Goal: Task Accomplishment & Management: Manage account settings

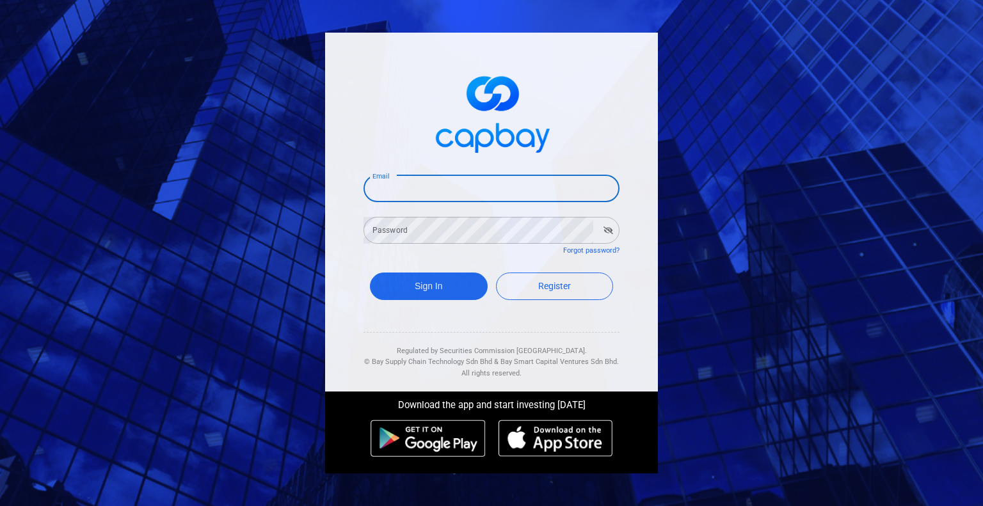
click at [482, 194] on input "Email" at bounding box center [491, 188] width 256 height 27
type input "[PERSON_NAME][EMAIL_ADDRESS][DOMAIN_NAME]"
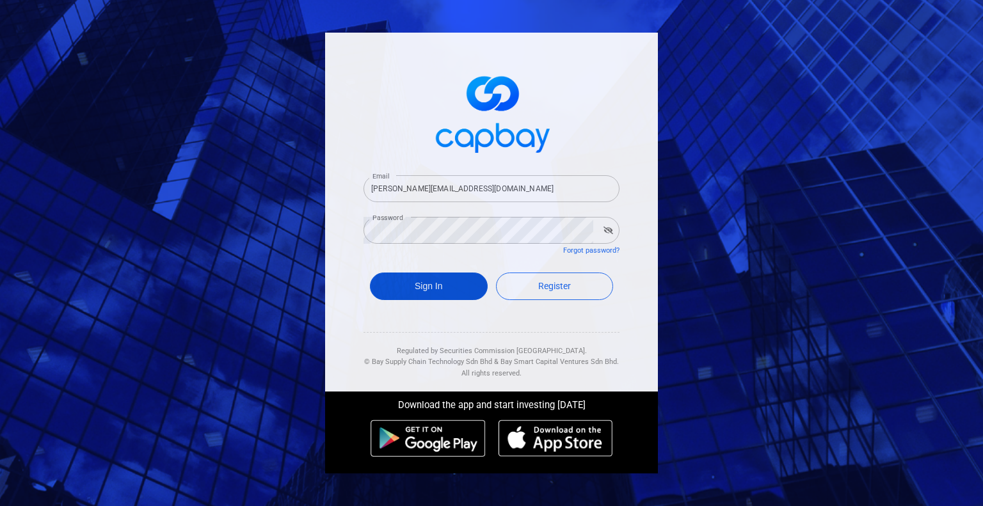
click at [422, 282] on button "Sign In" at bounding box center [429, 287] width 118 height 28
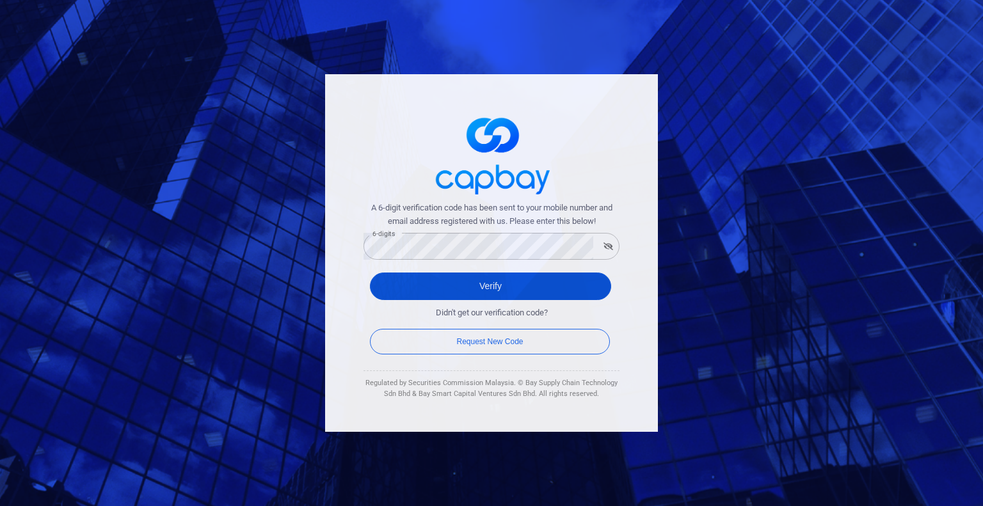
click at [571, 287] on button "Verify" at bounding box center [490, 287] width 241 height 28
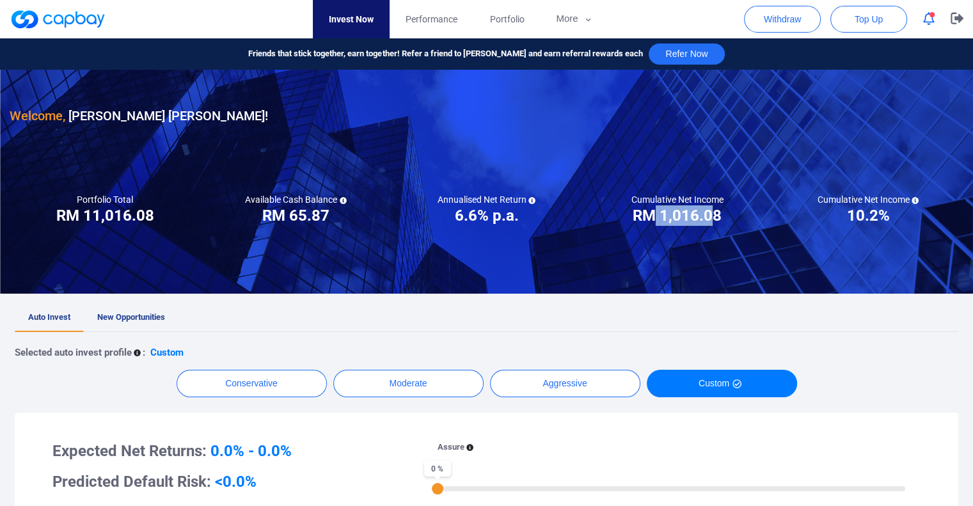
drag, startPoint x: 716, startPoint y: 211, endPoint x: 653, endPoint y: 219, distance: 63.9
click at [653, 219] on h3 "RM 1,016.08" at bounding box center [677, 215] width 89 height 20
click at [569, 20] on button "More" at bounding box center [574, 19] width 68 height 38
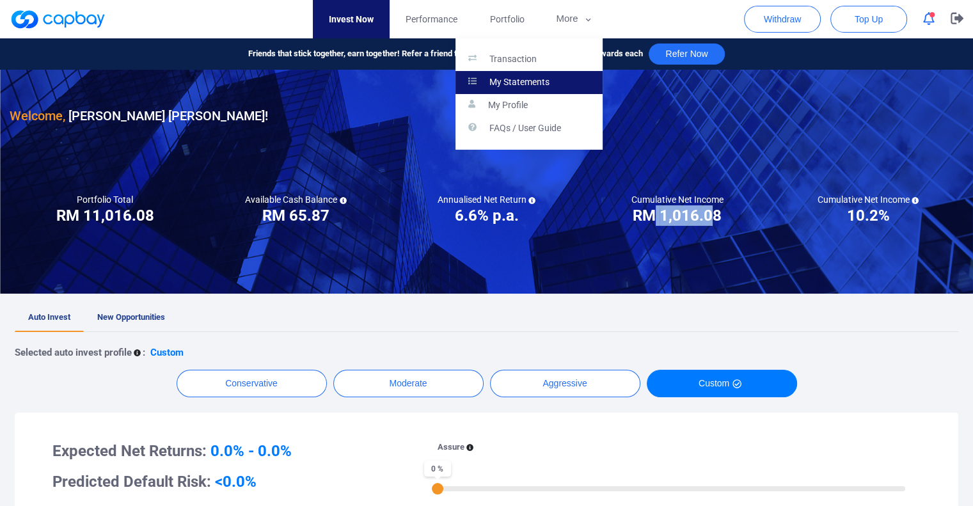
click at [514, 80] on p "My Statements" at bounding box center [519, 83] width 60 height 12
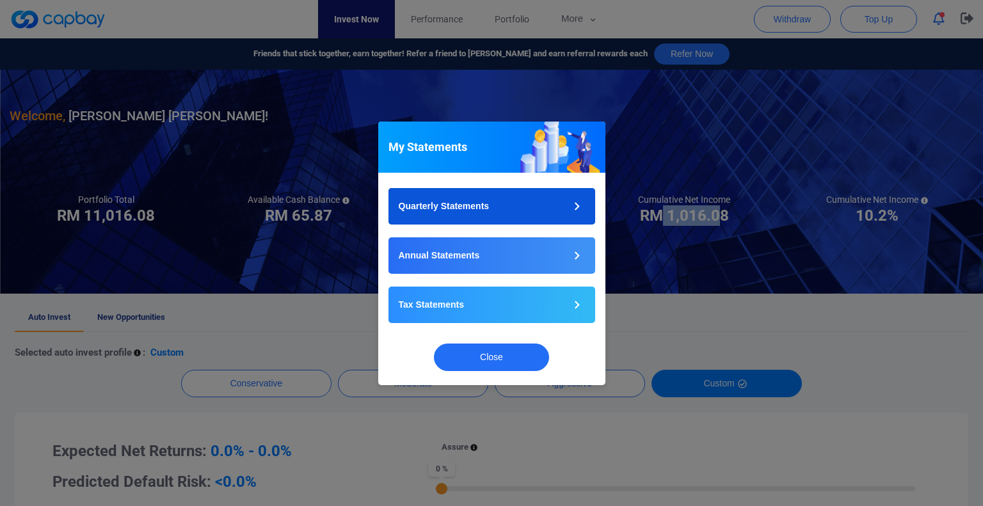
click at [485, 199] on button "Quarterly Statements" at bounding box center [491, 206] width 207 height 36
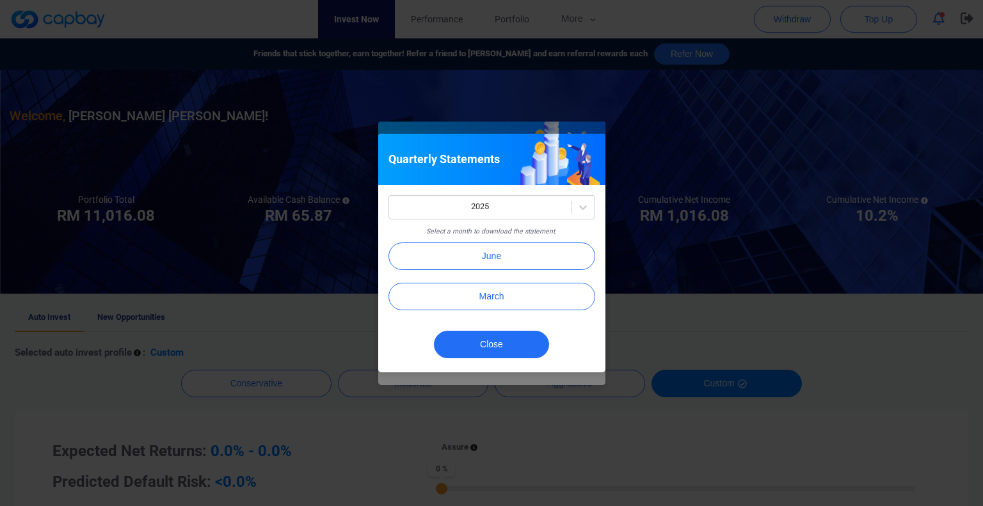
click at [712, 143] on div "Quarterly Statements 2025 Select a month to download the statement. June March …" at bounding box center [491, 253] width 983 height 506
